Goal: Contribute content: Contribute content

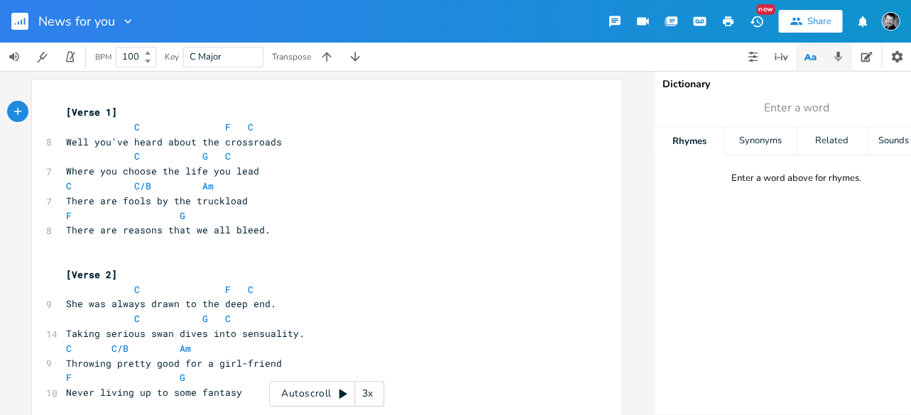
click at [773, 60] on icon "button" at bounding box center [838, 56] width 13 height 13
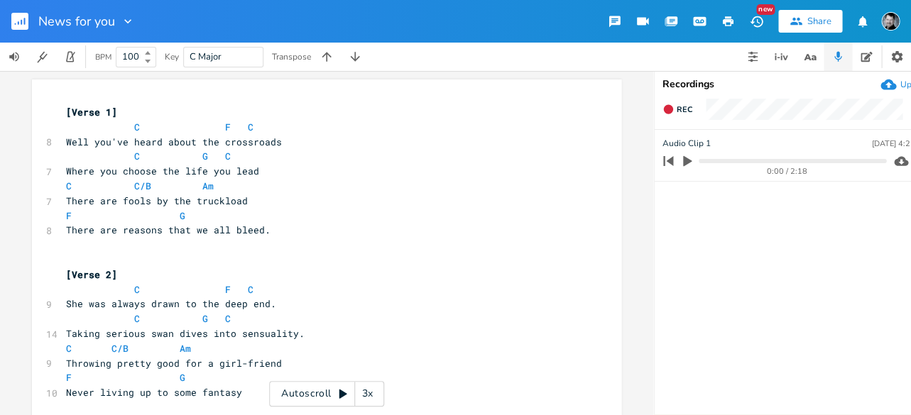
click at [690, 162] on icon "button" at bounding box center [687, 161] width 9 height 11
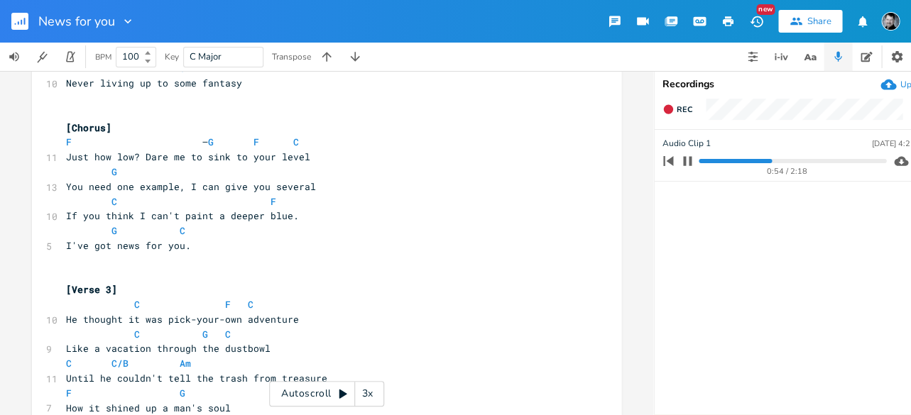
scroll to position [311, 0]
click at [691, 161] on icon "button" at bounding box center [687, 160] width 9 height 9
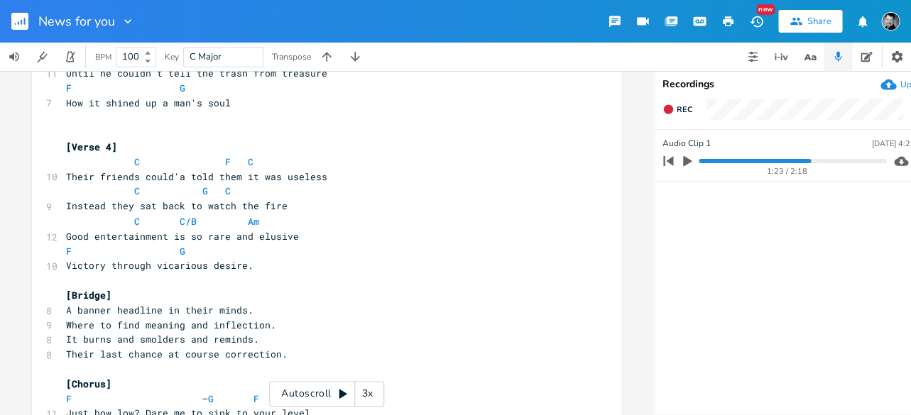
scroll to position [625, 0]
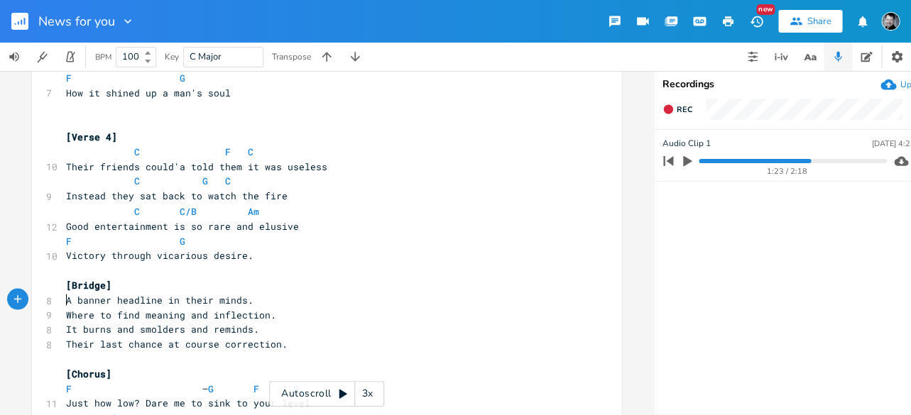
click at [66, 301] on span "A banner headline in their minds." at bounding box center [159, 299] width 187 height 13
type textarea "An"
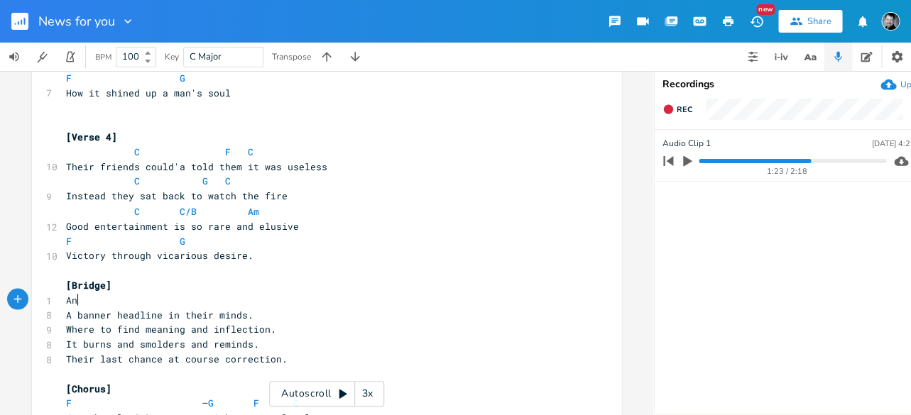
click at [82, 300] on pre "An" at bounding box center [319, 300] width 513 height 15
type textarea "m"
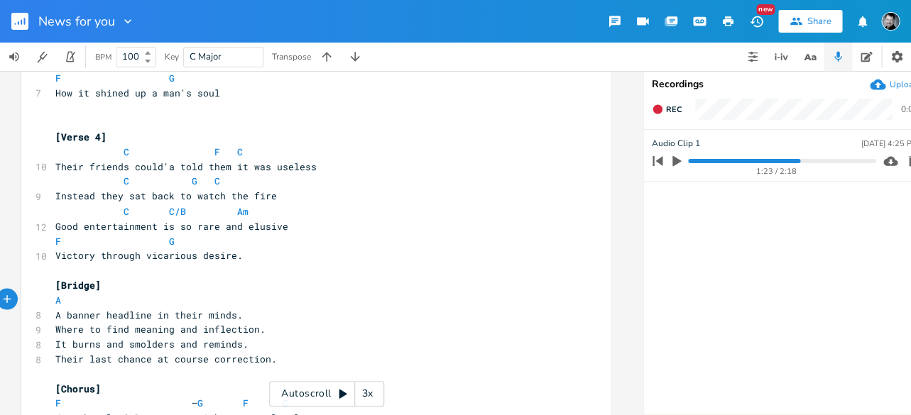
scroll to position [0, 11]
type textarea "m"
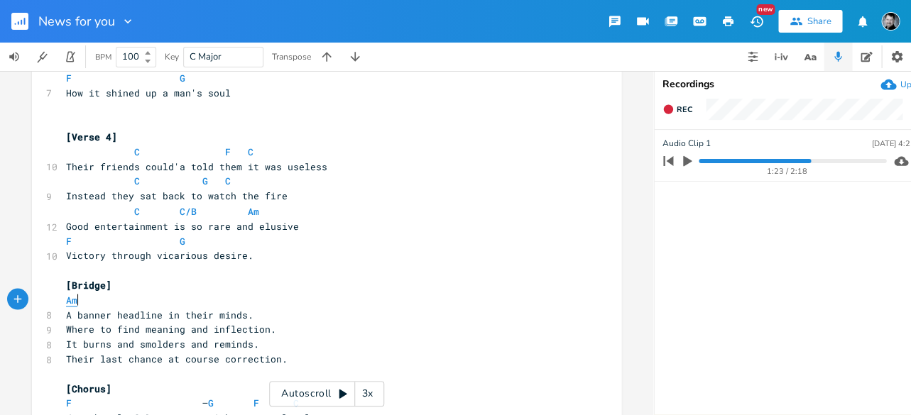
scroll to position [0, -1]
click at [66, 303] on span "Am" at bounding box center [71, 299] width 11 height 13
click at [134, 300] on pre "Am" at bounding box center [319, 300] width 513 height 15
type textarea "X"
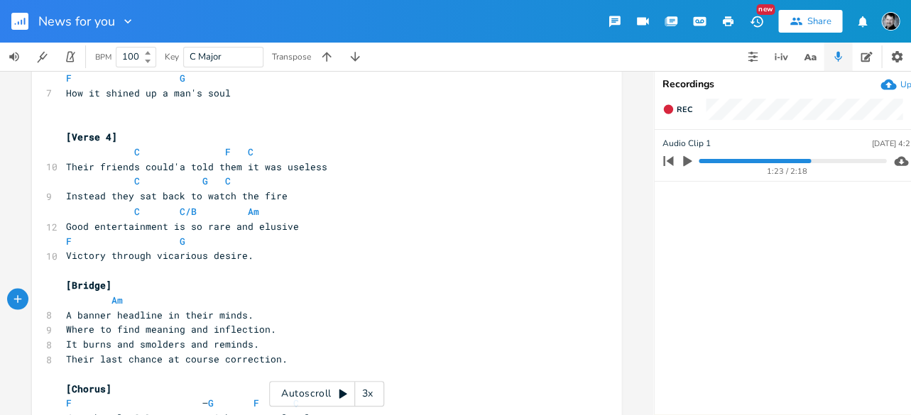
scroll to position [0, 5]
type textarea "C"
click at [63, 332] on pre "Where to find meaning and inflection." at bounding box center [319, 329] width 513 height 15
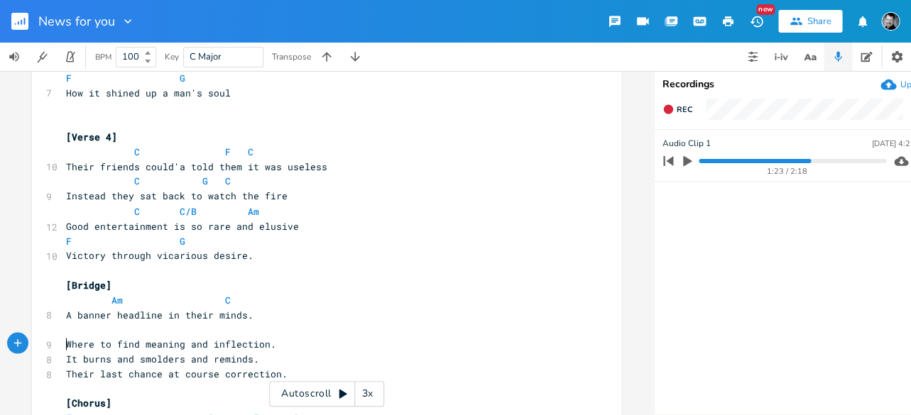
click at [65, 332] on pre "​" at bounding box center [319, 329] width 513 height 15
type textarea "/f"
type textarea "F"
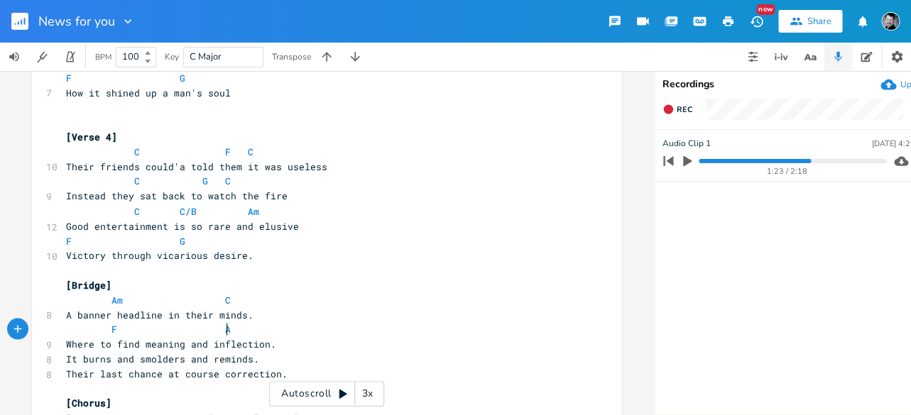
type textarea "Am"
click at [66, 359] on span "It burns and smolders and reminds." at bounding box center [162, 358] width 193 height 13
type textarea "F"
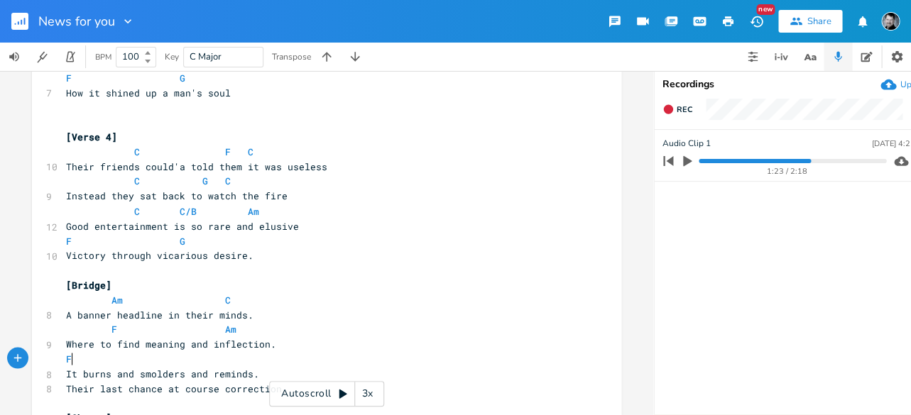
click at [80, 360] on pre "F" at bounding box center [319, 359] width 513 height 15
type textarea "Em"
click at [66, 388] on span "Their last chance at course correction." at bounding box center [177, 388] width 222 height 13
type textarea "F"
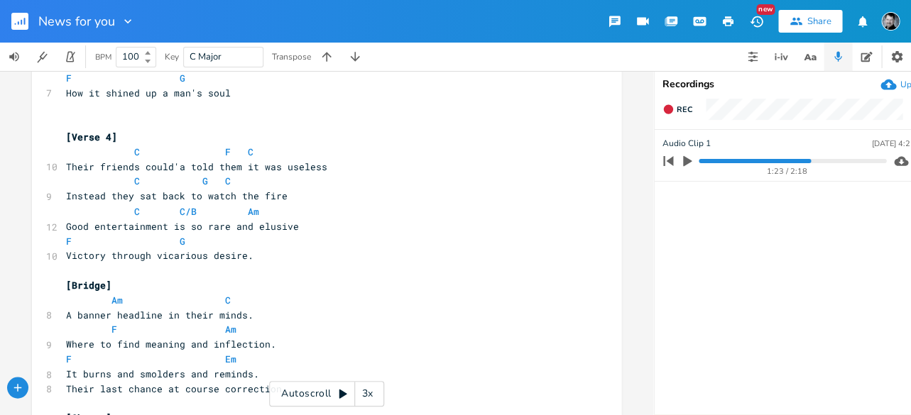
scroll to position [633, 0]
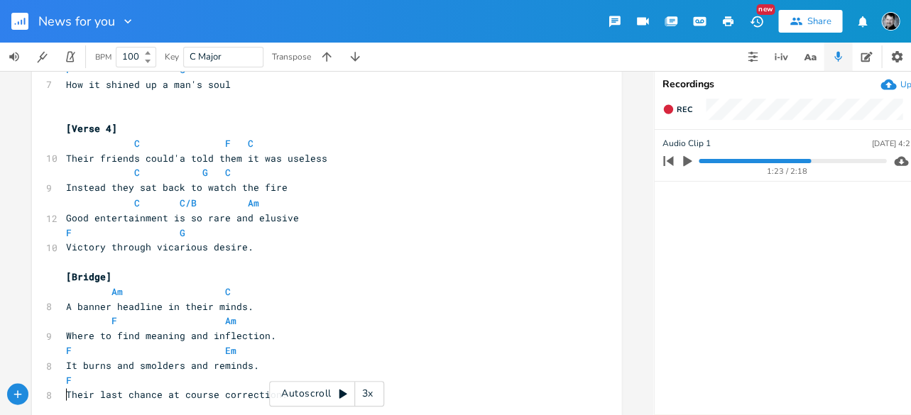
click at [82, 381] on pre "F" at bounding box center [319, 380] width 513 height 15
type textarea "G"
click at [384, 288] on pre "Am C" at bounding box center [319, 291] width 513 height 15
drag, startPoint x: 227, startPoint y: 321, endPoint x: 216, endPoint y: 327, distance: 12.7
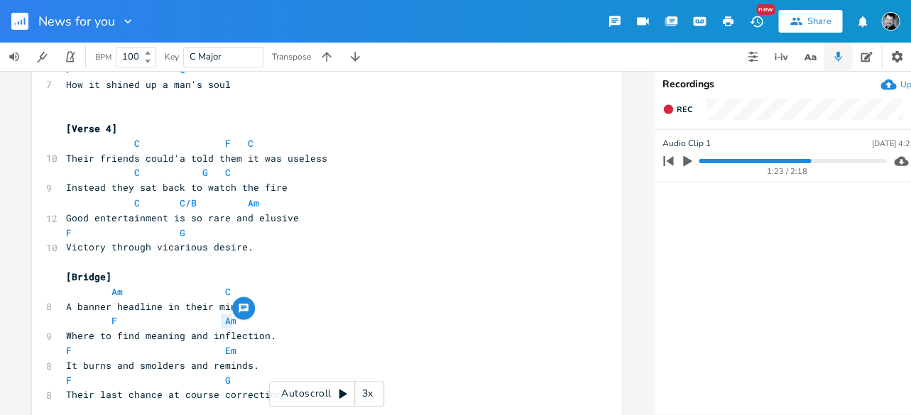
click at [216, 327] on pre "F Am" at bounding box center [319, 320] width 513 height 15
type textarea "C"
click at [371, 284] on pre "Am C" at bounding box center [319, 291] width 513 height 15
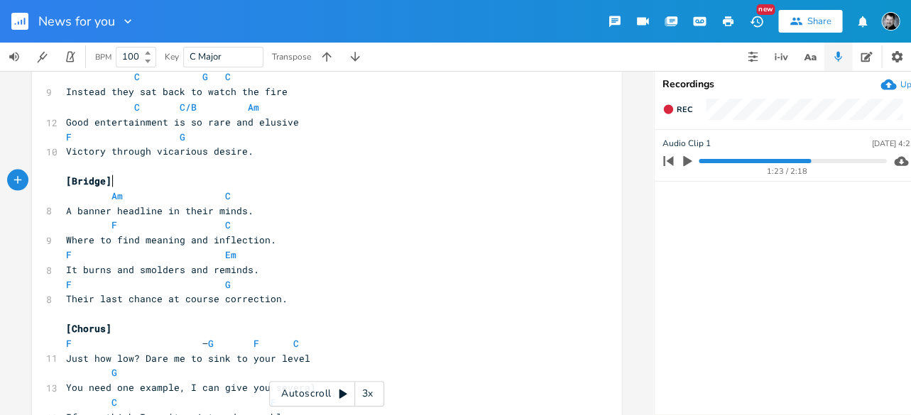
scroll to position [749, 0]
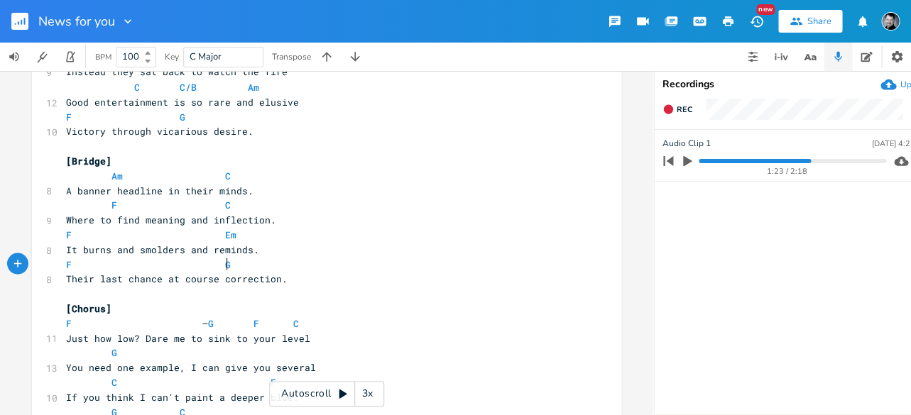
click at [380, 261] on pre "F G" at bounding box center [319, 264] width 513 height 15
type textarea "[Lorem 1] I D S Amet con'ad elits doeiu tem incididunt U L E Dolor mag aliqua e…"
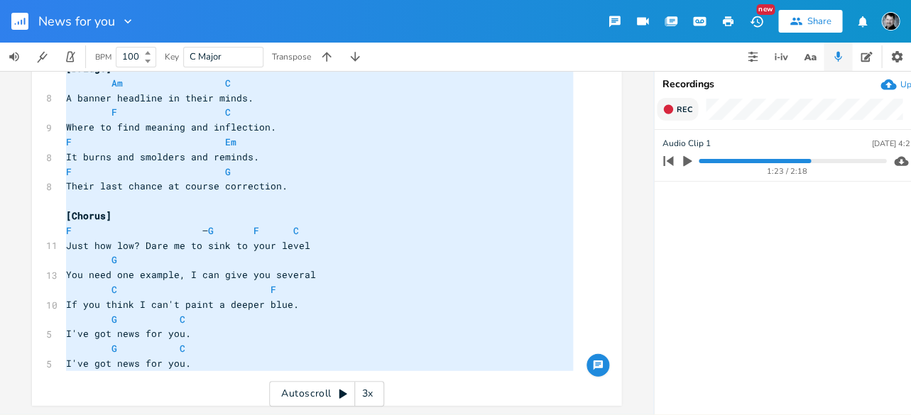
click at [680, 108] on span "Rec" at bounding box center [685, 109] width 16 height 11
click at [687, 107] on span "End" at bounding box center [685, 109] width 16 height 11
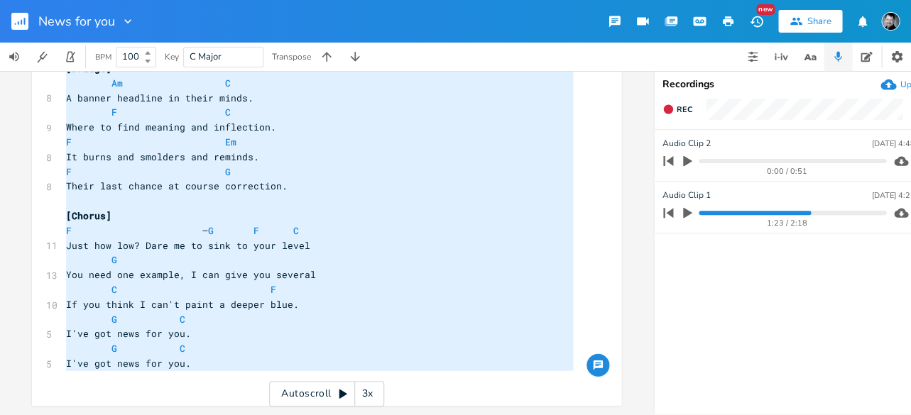
click at [687, 163] on icon "button" at bounding box center [687, 161] width 9 height 11
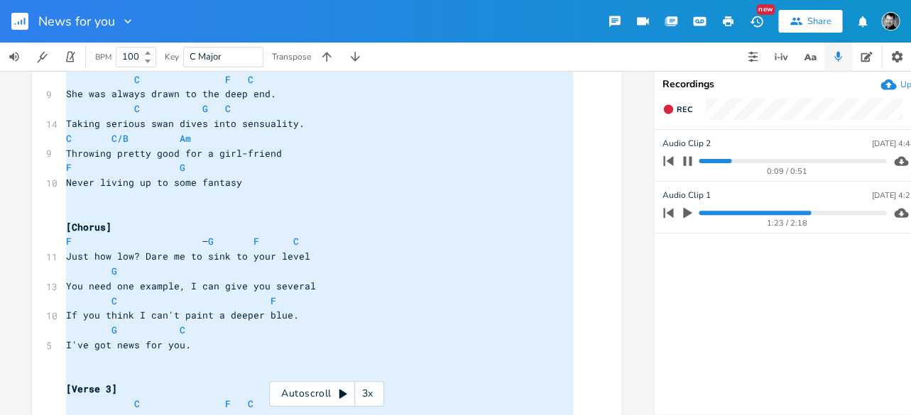
scroll to position [209, 0]
click at [690, 165] on icon "button" at bounding box center [687, 160] width 9 height 9
